Goal: Information Seeking & Learning: Learn about a topic

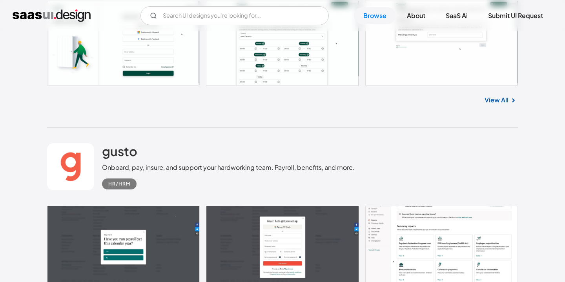
scroll to position [8164, 0]
click at [406, 142] on div "gusto Onboard, pay, insure, and support your hardworking team. Payroll, benefit…" at bounding box center [282, 166] width 471 height 79
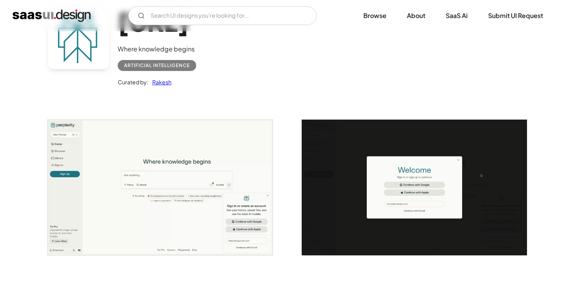
scroll to position [80, 0]
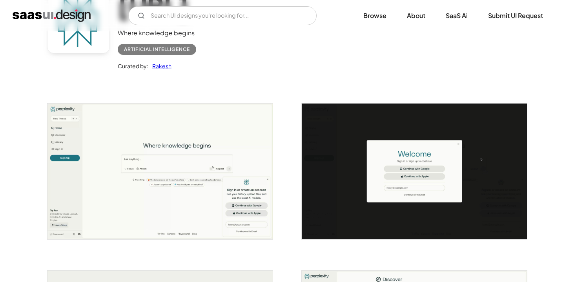
click at [82, 136] on img "open lightbox" at bounding box center [159, 171] width 225 height 135
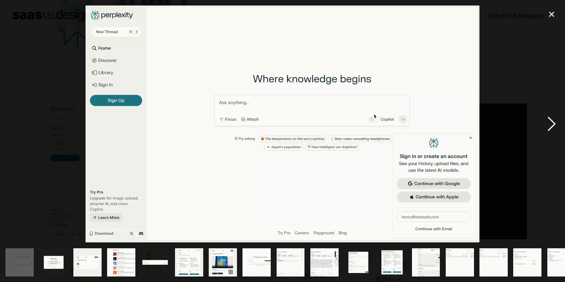
click at [554, 123] on div "next image" at bounding box center [552, 123] width 27 height 237
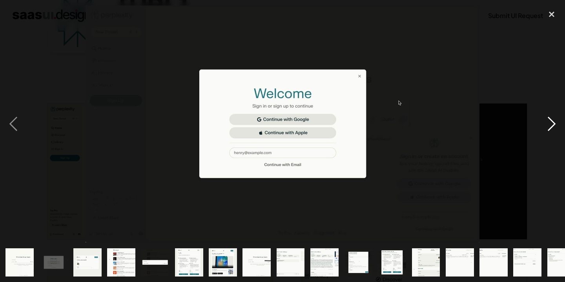
click at [554, 123] on div "next image" at bounding box center [552, 123] width 27 height 237
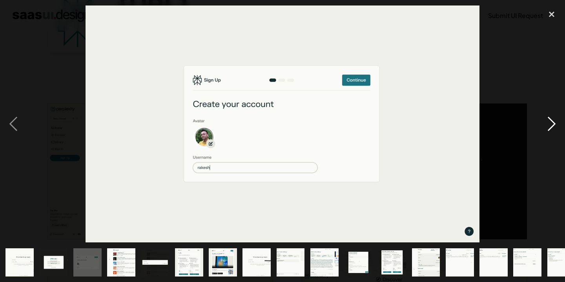
click at [554, 123] on div "next image" at bounding box center [552, 123] width 27 height 237
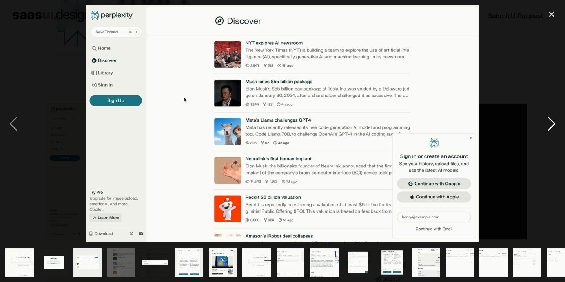
click at [554, 123] on div "next image" at bounding box center [552, 123] width 27 height 237
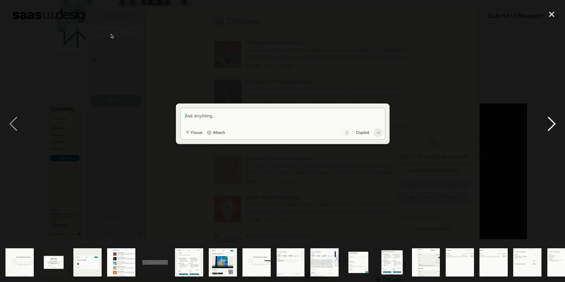
click at [554, 123] on div "next image" at bounding box center [552, 123] width 27 height 237
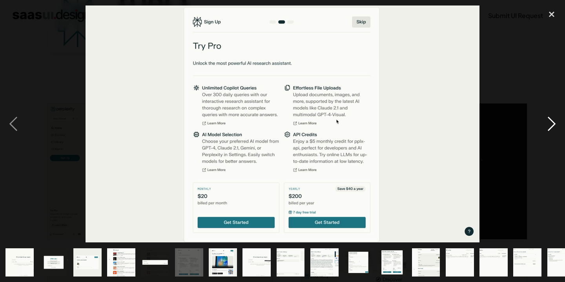
click at [554, 123] on div "next image" at bounding box center [552, 123] width 27 height 237
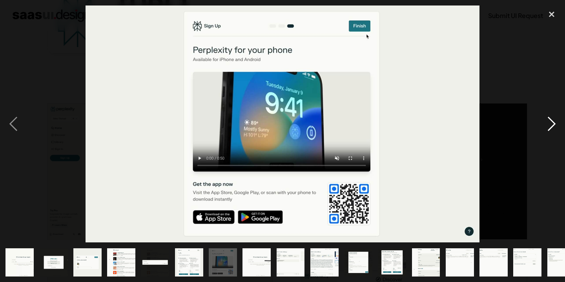
click at [554, 123] on div "next image" at bounding box center [552, 123] width 27 height 237
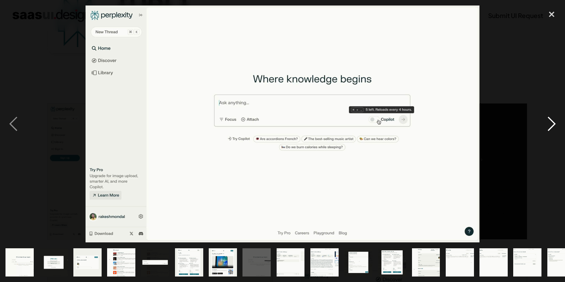
click at [554, 123] on div "next image" at bounding box center [552, 123] width 27 height 237
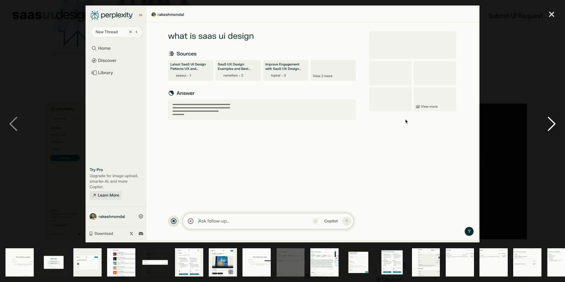
click at [554, 123] on div "next image" at bounding box center [552, 123] width 27 height 237
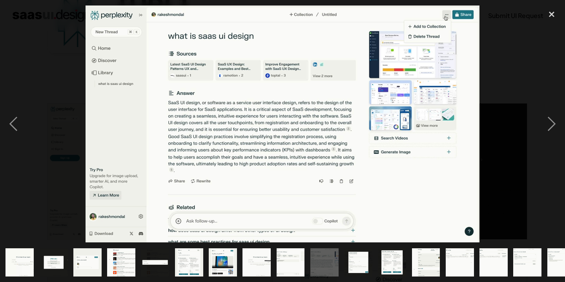
click at [530, 69] on div at bounding box center [282, 123] width 565 height 237
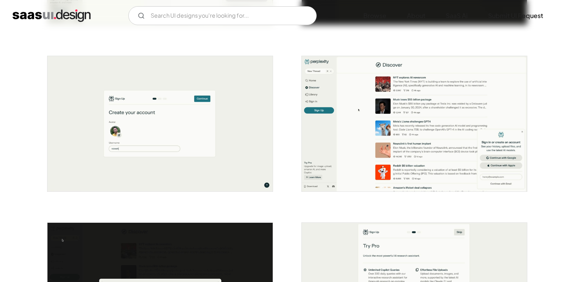
scroll to position [301, 0]
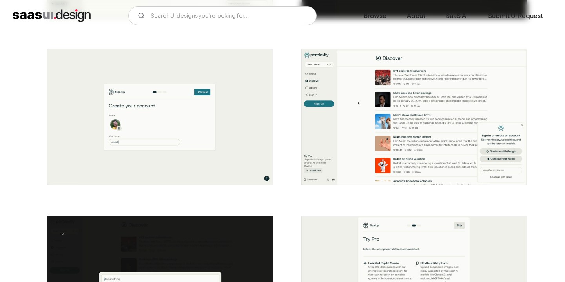
click at [374, 92] on img "open lightbox" at bounding box center [414, 116] width 225 height 135
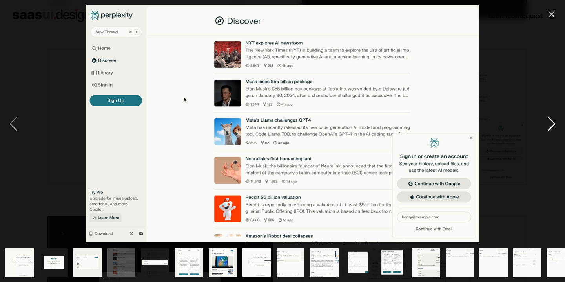
click at [546, 126] on div "next image" at bounding box center [552, 123] width 27 height 237
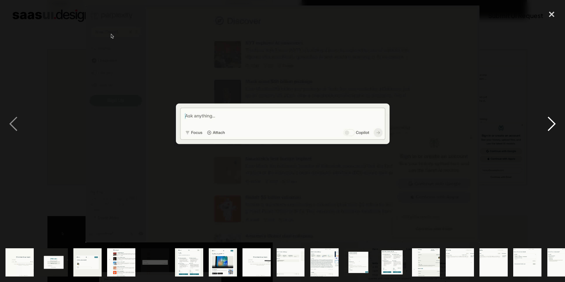
click at [546, 126] on div "next image" at bounding box center [552, 123] width 27 height 237
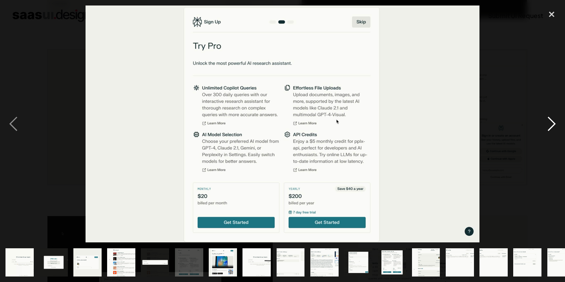
click at [546, 125] on div "next image" at bounding box center [552, 123] width 27 height 237
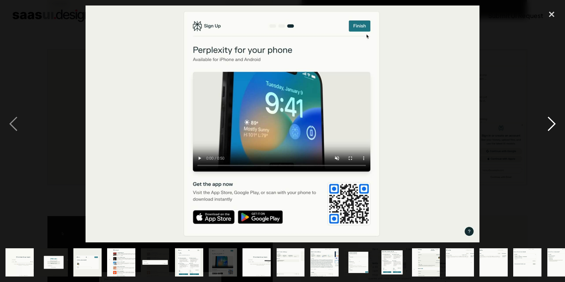
click at [546, 125] on div "next image" at bounding box center [552, 123] width 27 height 237
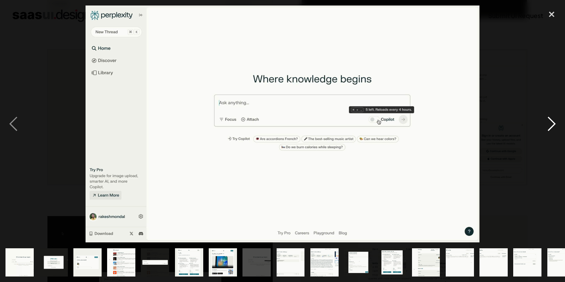
click at [546, 125] on div "next image" at bounding box center [552, 123] width 27 height 237
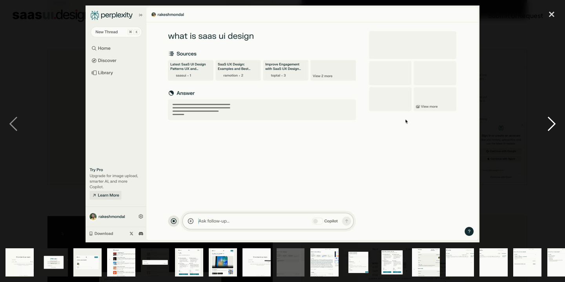
click at [546, 125] on div "next image" at bounding box center [552, 123] width 27 height 237
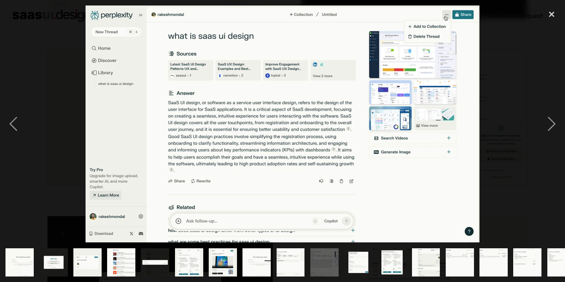
click at [532, 88] on div at bounding box center [282, 123] width 565 height 237
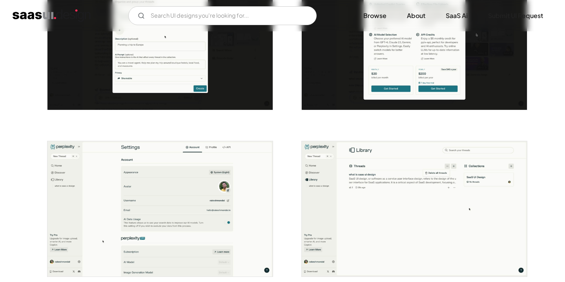
scroll to position [1199, 0]
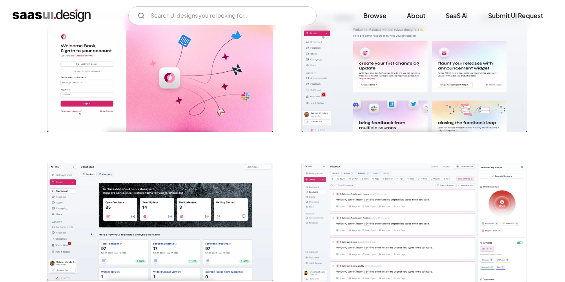
scroll to position [176, 0]
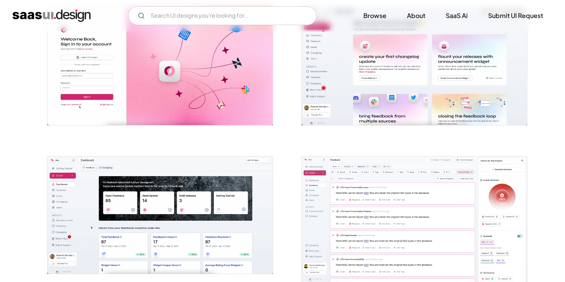
click at [341, 72] on img "open lightbox" at bounding box center [414, 65] width 225 height 117
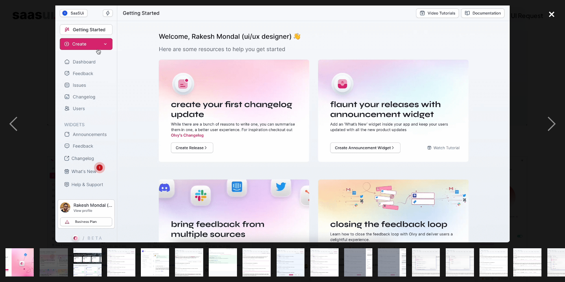
click at [549, 13] on div "close lightbox" at bounding box center [552, 13] width 27 height 17
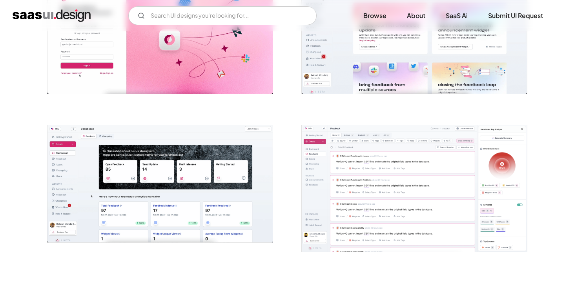
scroll to position [206, 0]
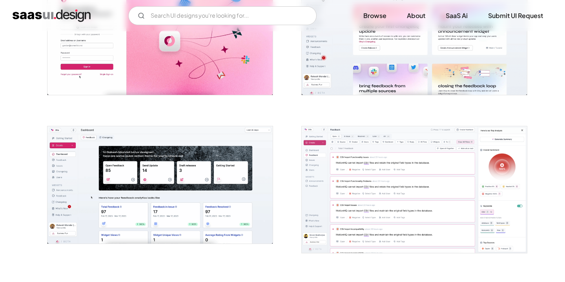
click at [152, 220] on img "open lightbox" at bounding box center [159, 184] width 225 height 117
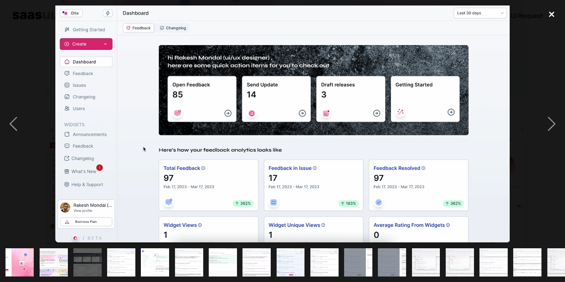
click at [551, 10] on div "close lightbox" at bounding box center [552, 13] width 27 height 17
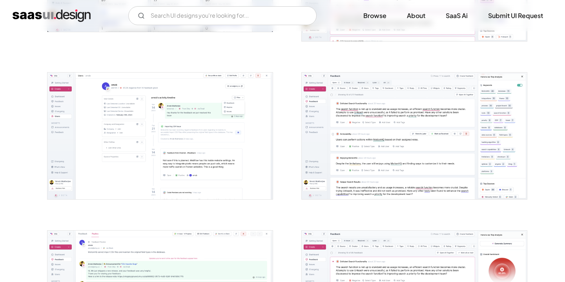
scroll to position [419, 0]
click at [168, 148] on img "open lightbox" at bounding box center [159, 135] width 225 height 127
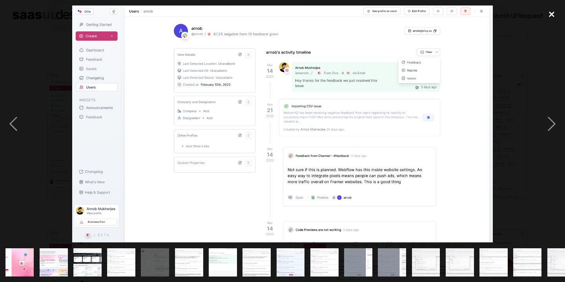
click at [553, 13] on div "close lightbox" at bounding box center [552, 13] width 27 height 17
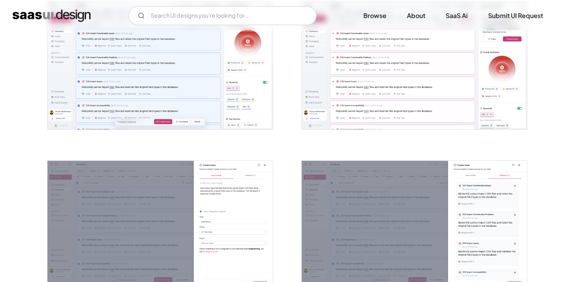
scroll to position [790, 0]
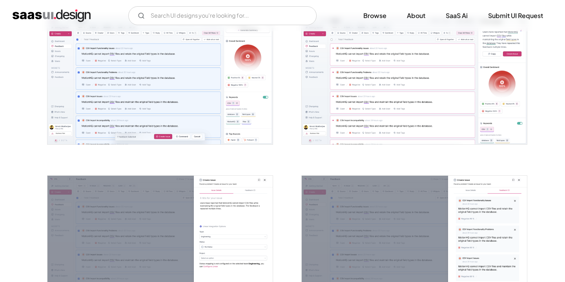
click at [210, 62] on img "open lightbox" at bounding box center [159, 80] width 225 height 127
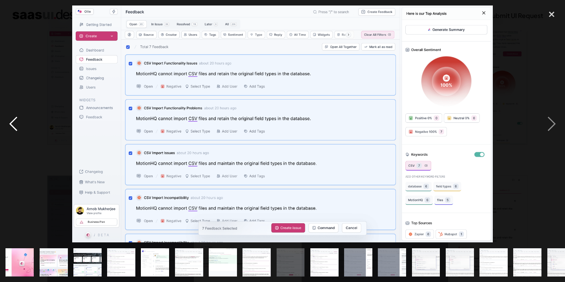
click at [24, 155] on div "previous image" at bounding box center [13, 123] width 27 height 237
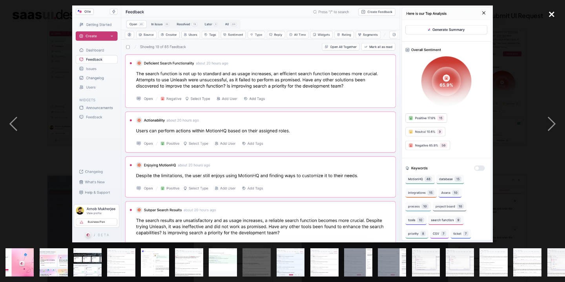
click at [551, 15] on div "close lightbox" at bounding box center [552, 13] width 27 height 17
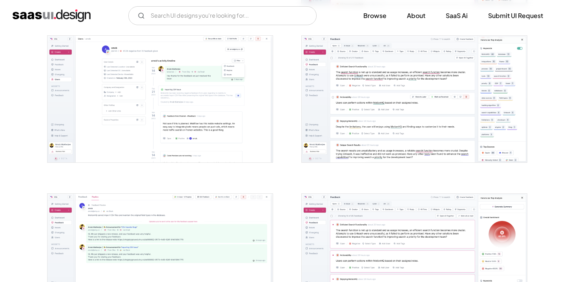
scroll to position [332, 0]
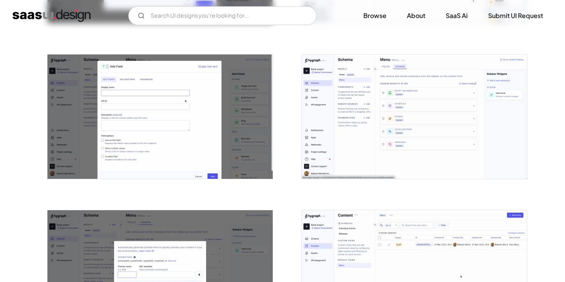
scroll to position [754, 0]
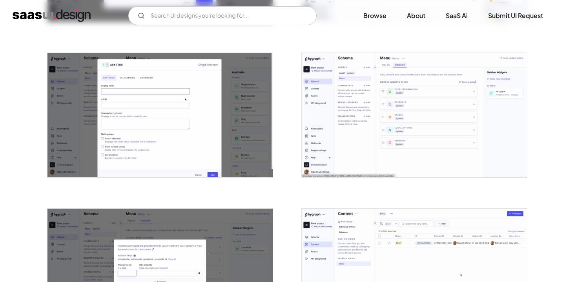
click at [371, 131] on img "open lightbox" at bounding box center [414, 115] width 225 height 124
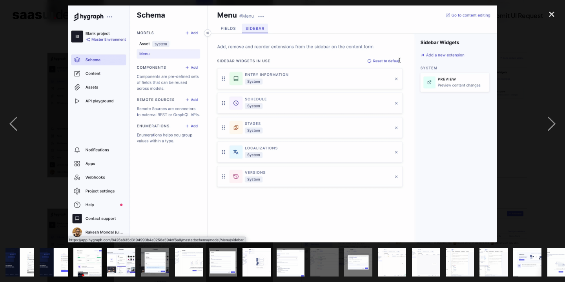
click at [39, 101] on div at bounding box center [282, 123] width 565 height 237
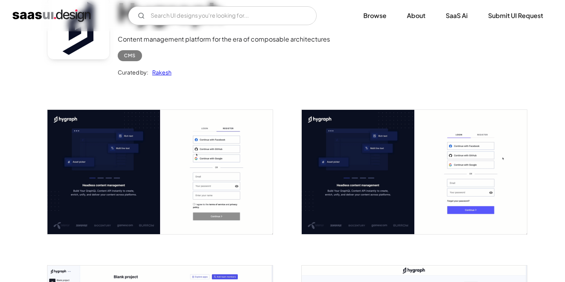
scroll to position [0, 0]
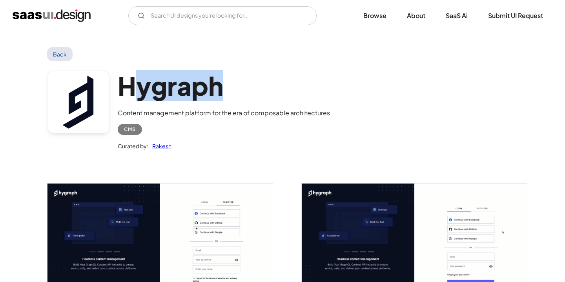
drag, startPoint x: 225, startPoint y: 93, endPoint x: 127, endPoint y: 94, distance: 97.3
click at [127, 94] on h1 "Hygraph" at bounding box center [224, 86] width 212 height 30
drag, startPoint x: 122, startPoint y: 88, endPoint x: 217, endPoint y: 89, distance: 95.8
click at [217, 89] on h1 "Hygraph" at bounding box center [224, 86] width 212 height 30
copy h1 "Hygraph"
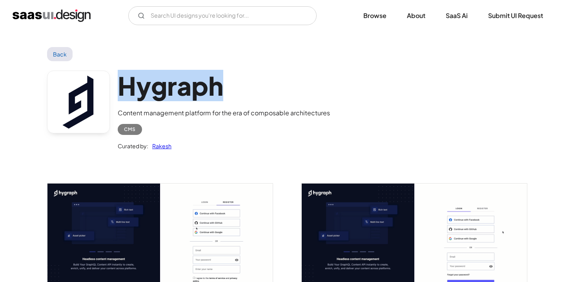
scroll to position [120, 0]
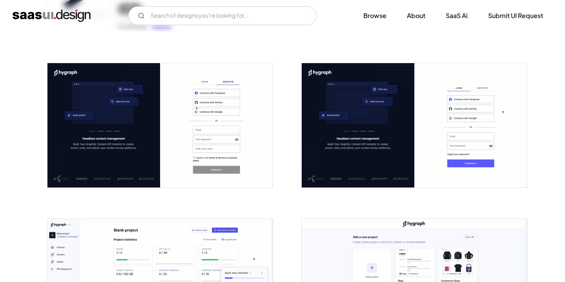
click at [184, 194] on div at bounding box center [156, 121] width 236 height 156
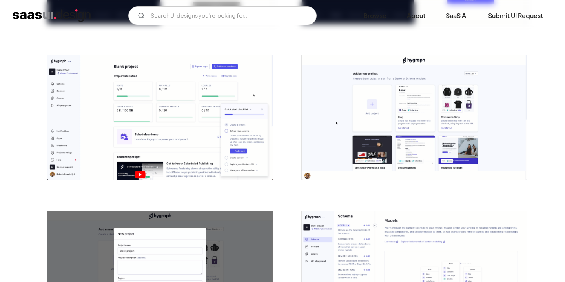
scroll to position [287, 0]
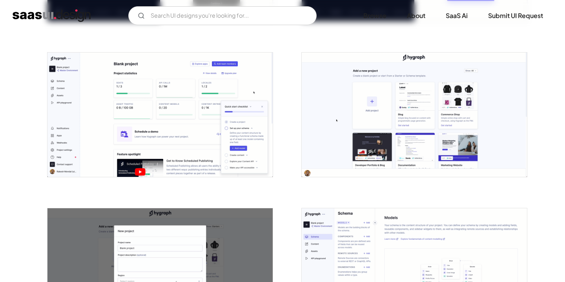
click at [333, 122] on img "open lightbox" at bounding box center [414, 115] width 225 height 124
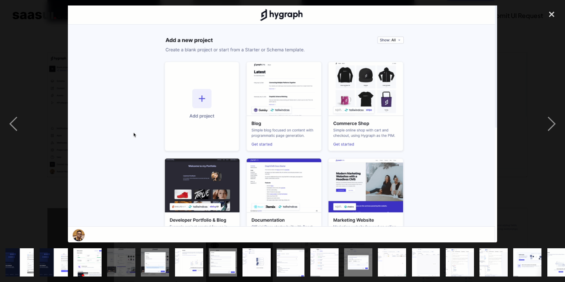
click at [59, 64] on div at bounding box center [282, 123] width 565 height 237
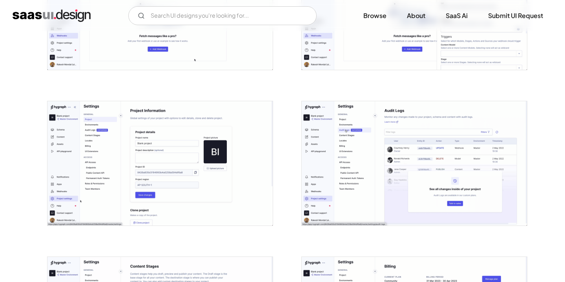
scroll to position [1503, 0]
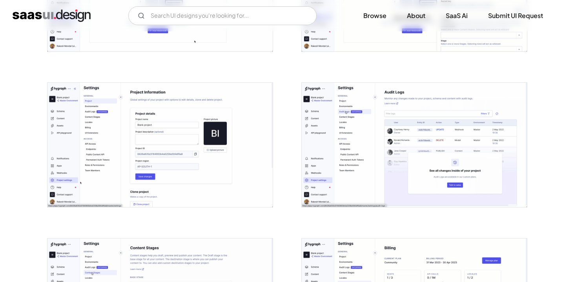
click at [413, 132] on img "open lightbox" at bounding box center [414, 145] width 225 height 124
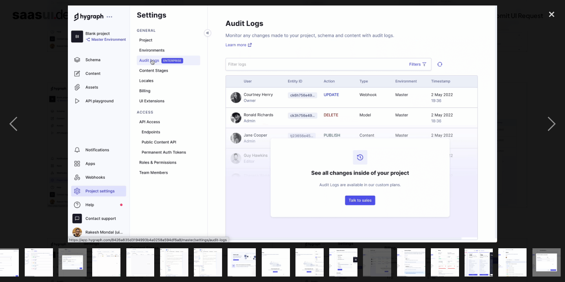
scroll to position [0, 287]
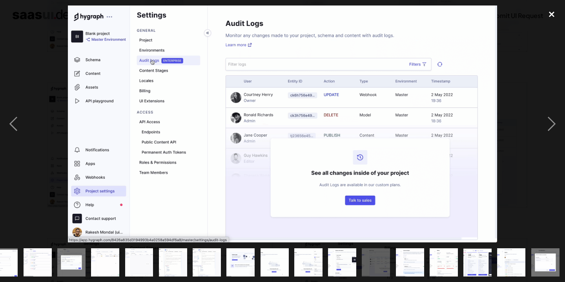
click at [555, 10] on div "close lightbox" at bounding box center [552, 13] width 27 height 17
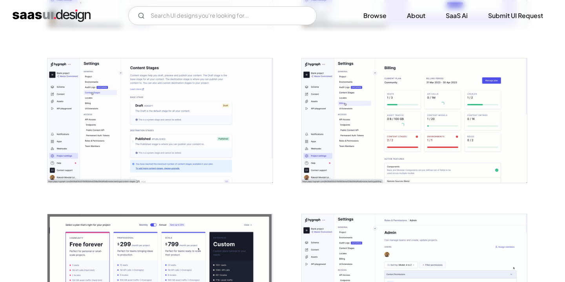
scroll to position [1649, 0]
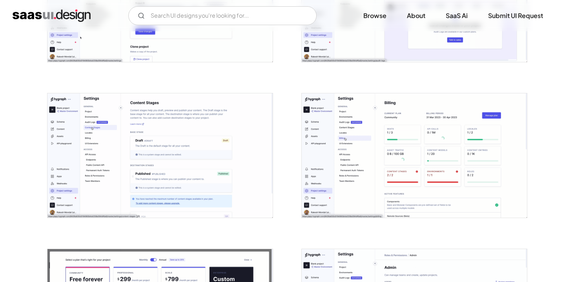
click at [371, 163] on img "open lightbox" at bounding box center [414, 155] width 225 height 124
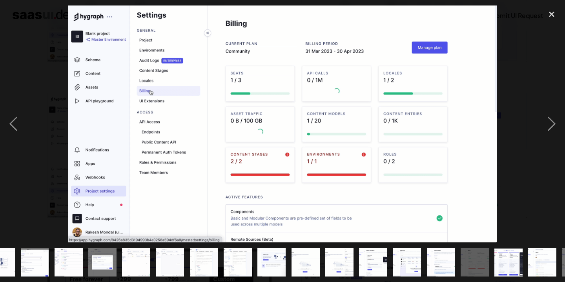
scroll to position [0, 287]
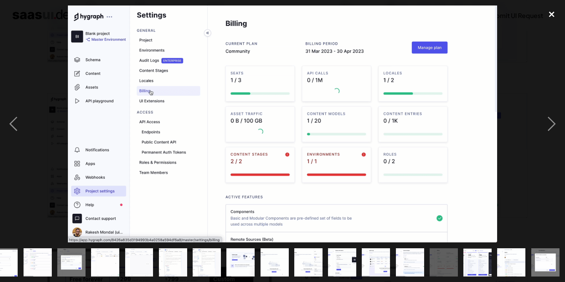
click at [551, 10] on div "close lightbox" at bounding box center [552, 13] width 27 height 17
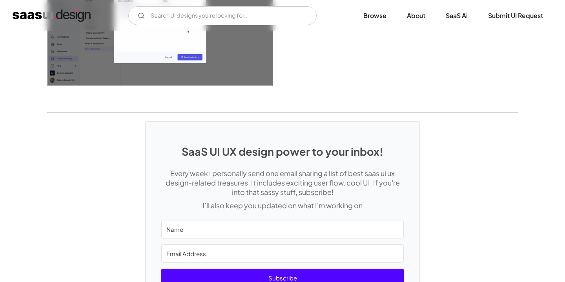
scroll to position [2178, 0]
